Goal: Find specific page/section: Find specific page/section

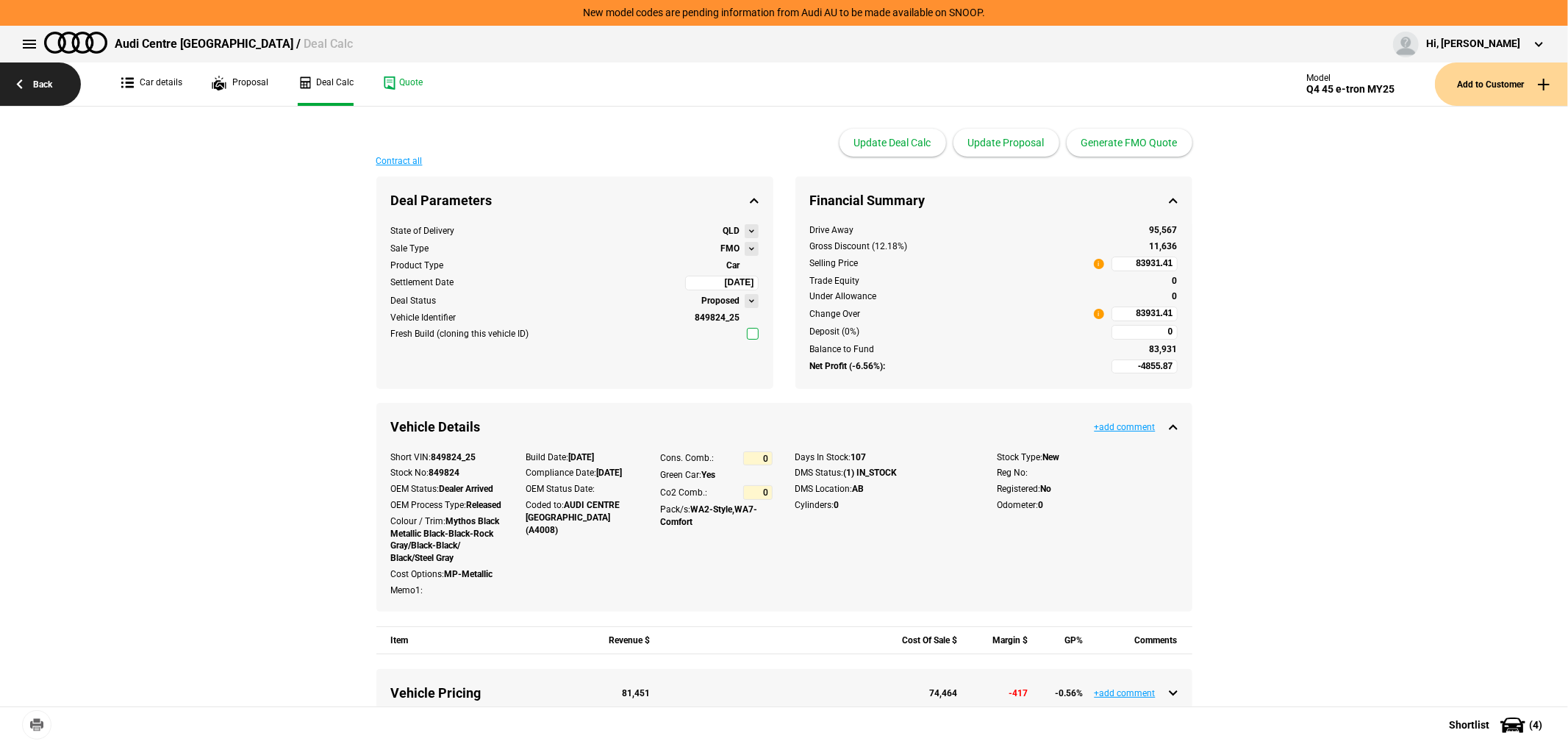
click at [31, 86] on link "Back" at bounding box center [41, 84] width 81 height 43
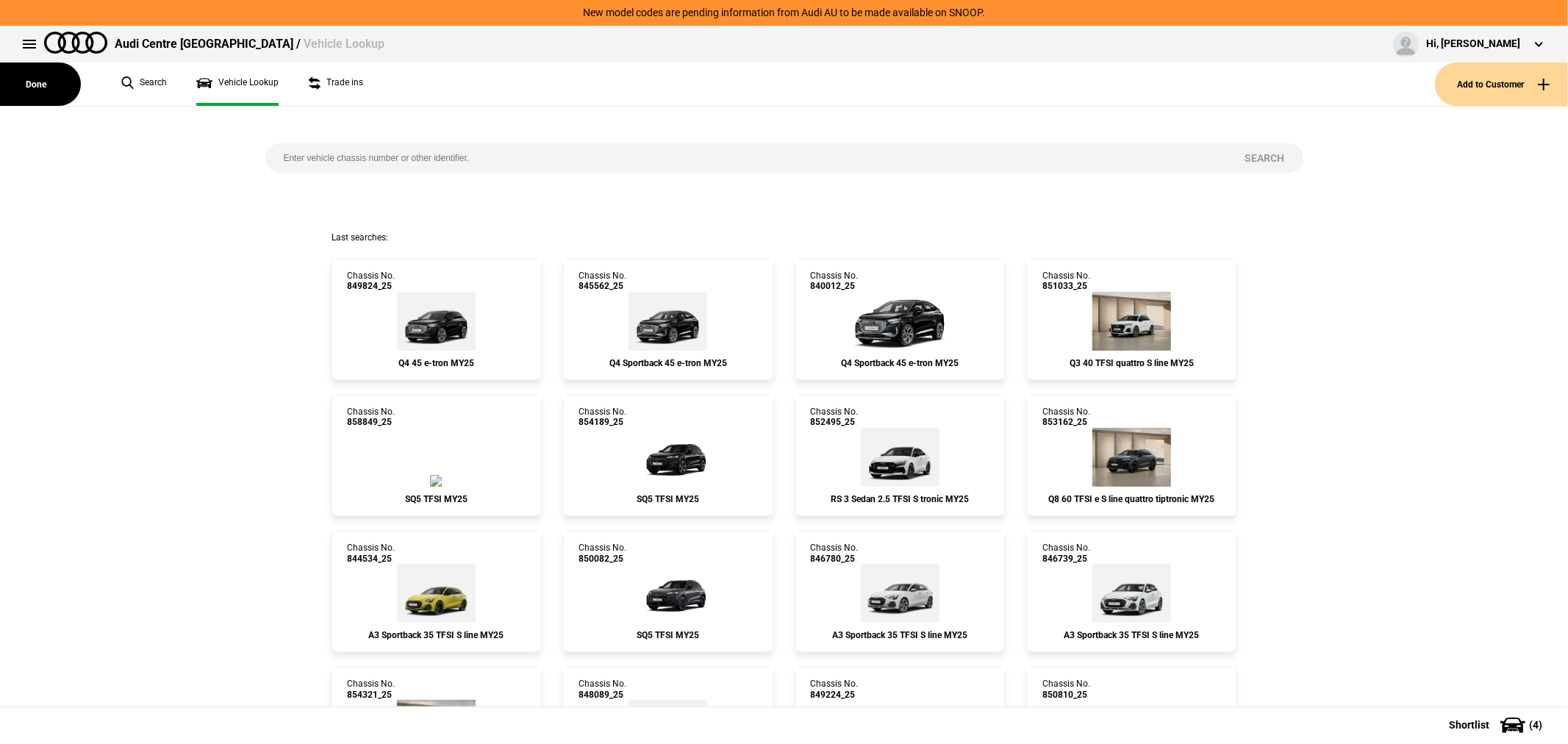
click at [544, 154] on input "search" at bounding box center [746, 158] width 962 height 30
type input "850814"
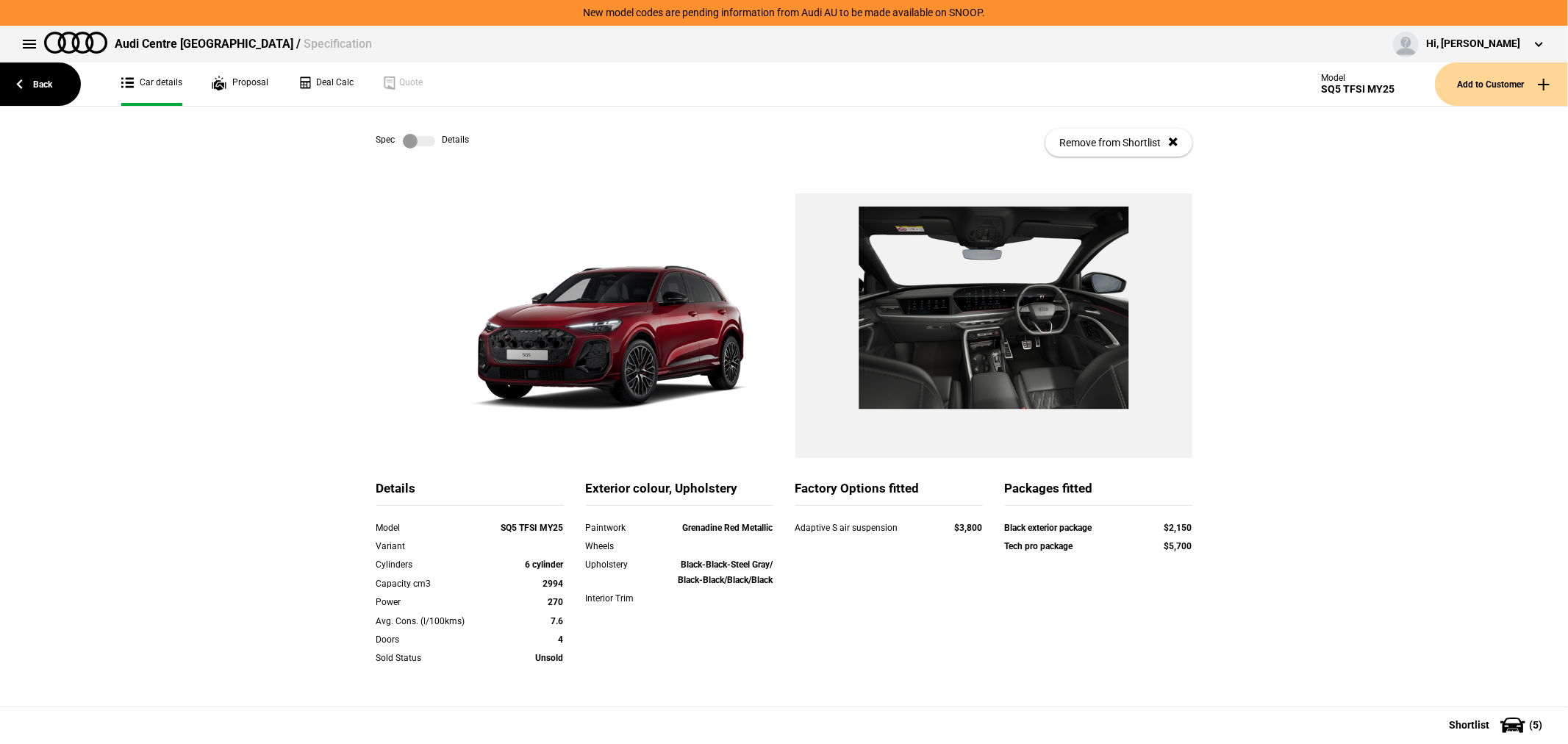
click at [402, 132] on div "Spec Details Remove from Shortlist" at bounding box center [784, 143] width 816 height 72
click at [407, 136] on label at bounding box center [419, 141] width 32 height 15
